Goal: Transaction & Acquisition: Obtain resource

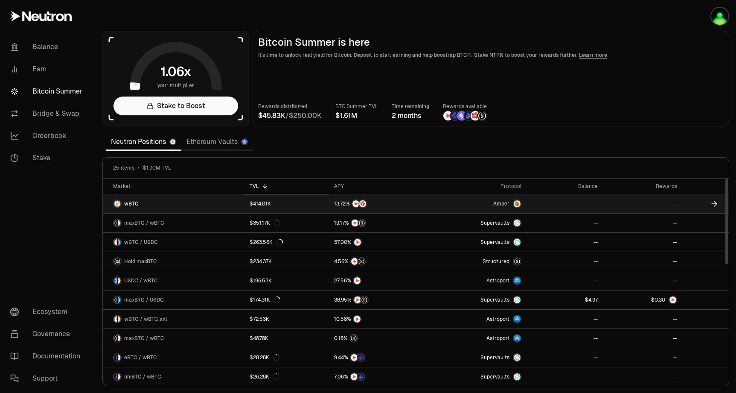
click at [182, 207] on link "wBTC" at bounding box center [174, 203] width 142 height 19
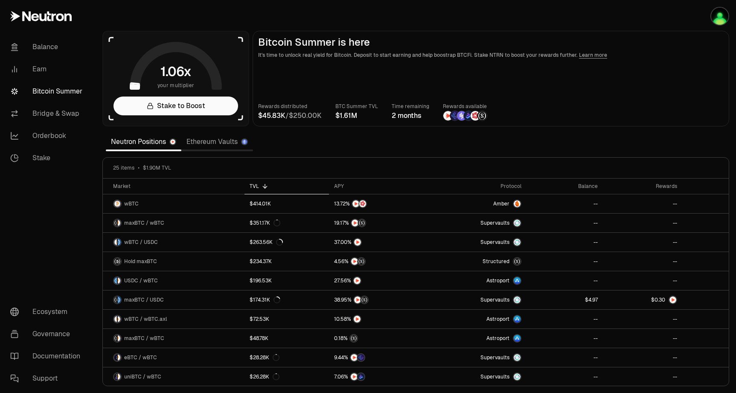
click at [207, 146] on link "Ethereum Vaults" at bounding box center [217, 141] width 72 height 17
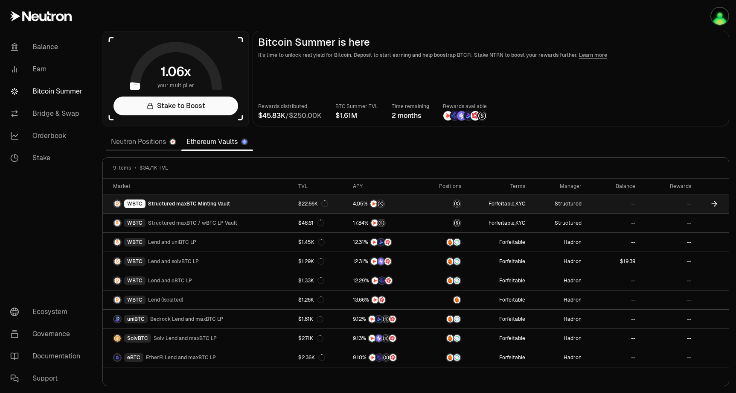
click at [246, 204] on link "WBTC Structured maxBTC Minting Vault" at bounding box center [198, 203] width 190 height 19
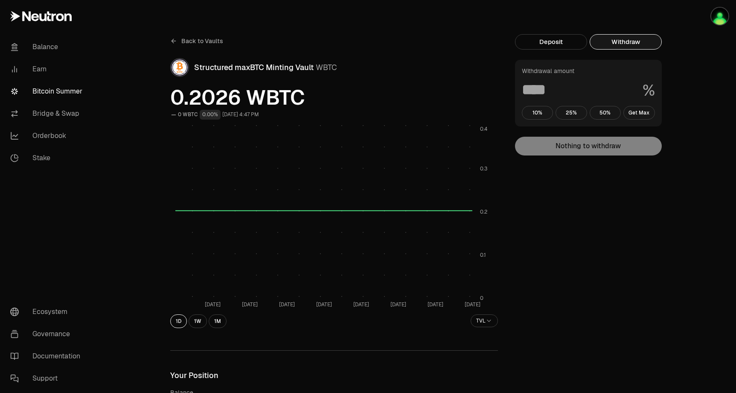
click at [618, 41] on button "Withdraw" at bounding box center [626, 41] width 72 height 15
click at [586, 85] on input at bounding box center [579, 89] width 114 height 15
click at [51, 90] on link "Bitcoin Summer" at bounding box center [47, 91] width 89 height 22
